Goal: Task Accomplishment & Management: Use online tool/utility

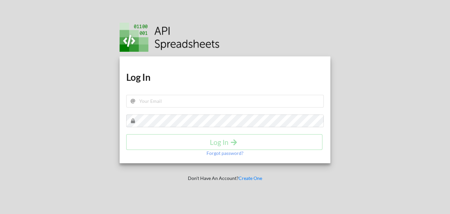
click at [185, 106] on div "Download hidden Download hidden Log In Log In Forgot password?" at bounding box center [225, 109] width 211 height 107
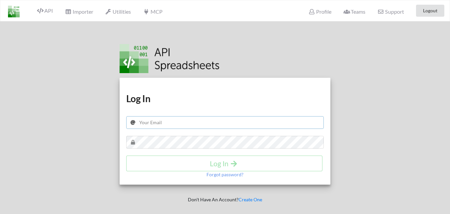
click at [160, 126] on input "text" at bounding box center [225, 122] width 198 height 13
paste input "[EMAIL_ADDRESS][DOMAIN_NAME]"
type input "[EMAIL_ADDRESS][DOMAIN_NAME]"
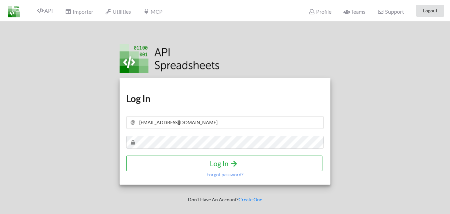
click at [222, 160] on h4 "Log In" at bounding box center [224, 163] width 182 height 8
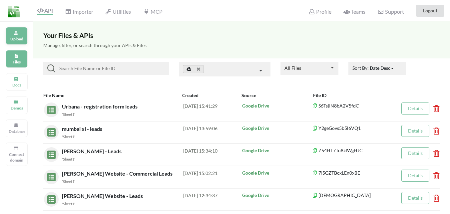
click at [16, 40] on p "Upload" at bounding box center [17, 39] width 16 height 6
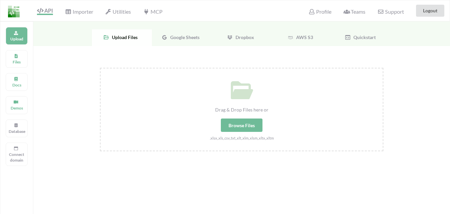
click at [247, 123] on div "Browse Files" at bounding box center [242, 124] width 42 height 13
click at [100, 68] on input "Drag & Drop Files here or Browse Files .xlsx,.xls,.csv,.txt,.xlt,.xlm,.xlsm,.xl…" at bounding box center [100, 68] width 0 height 0
click at [193, 39] on span "Google Sheets" at bounding box center [184, 37] width 32 height 6
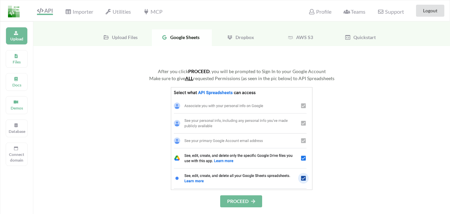
click at [243, 198] on button "PROCEED" at bounding box center [241, 201] width 42 height 12
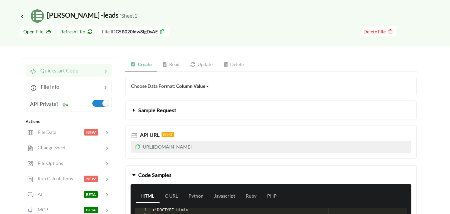
scroll to position [33, 0]
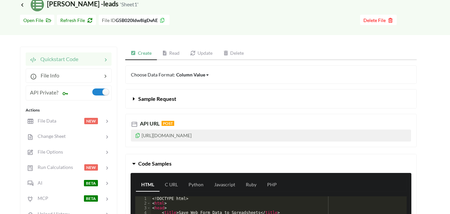
click at [137, 136] on icon at bounding box center [138, 134] width 6 height 5
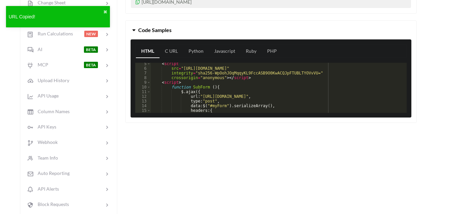
scroll to position [40, 0]
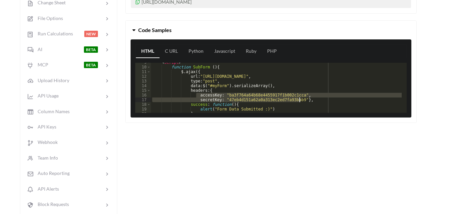
drag, startPoint x: 202, startPoint y: 95, endPoint x: 301, endPoint y: 101, distance: 98.8
click at [301, 101] on div "< script > function SubForm ( ) { $ . ajax ({ url : "https://api.apispreadsheet…" at bounding box center [276, 89] width 251 height 59
